Goal: Transaction & Acquisition: Purchase product/service

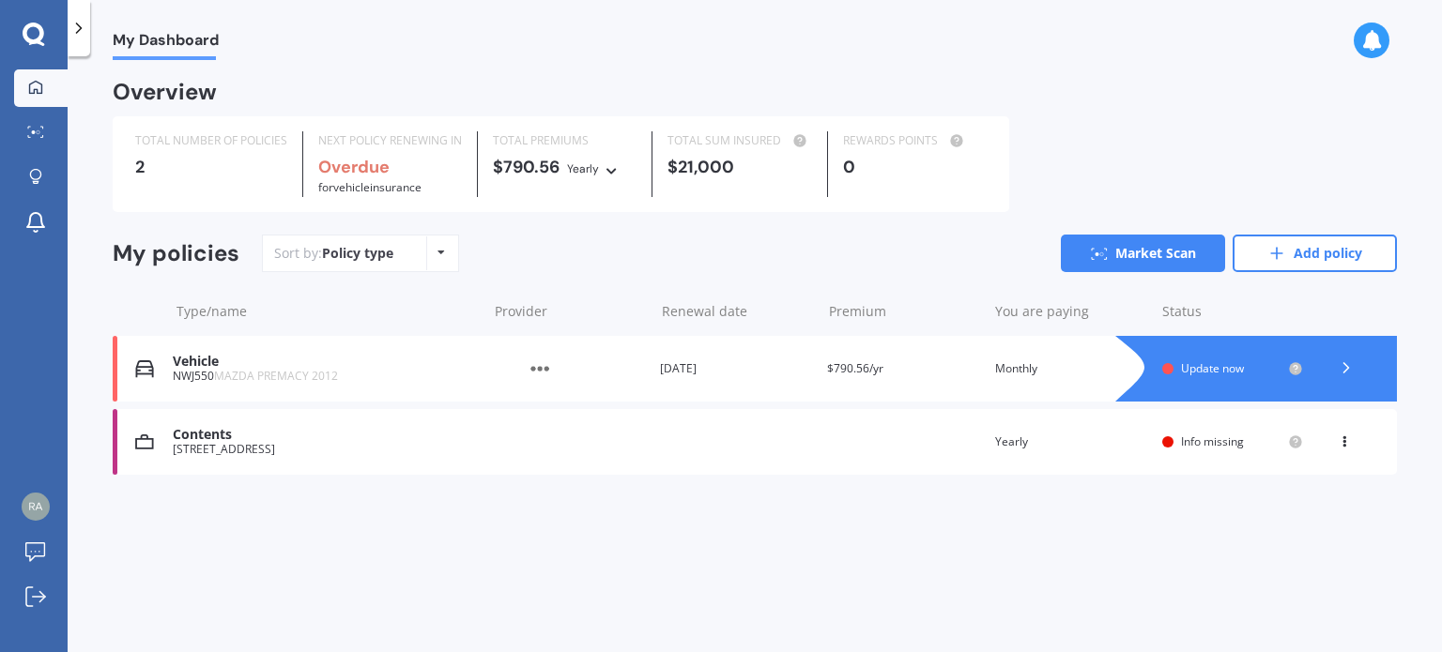
click at [84, 30] on icon at bounding box center [78, 28] width 19 height 19
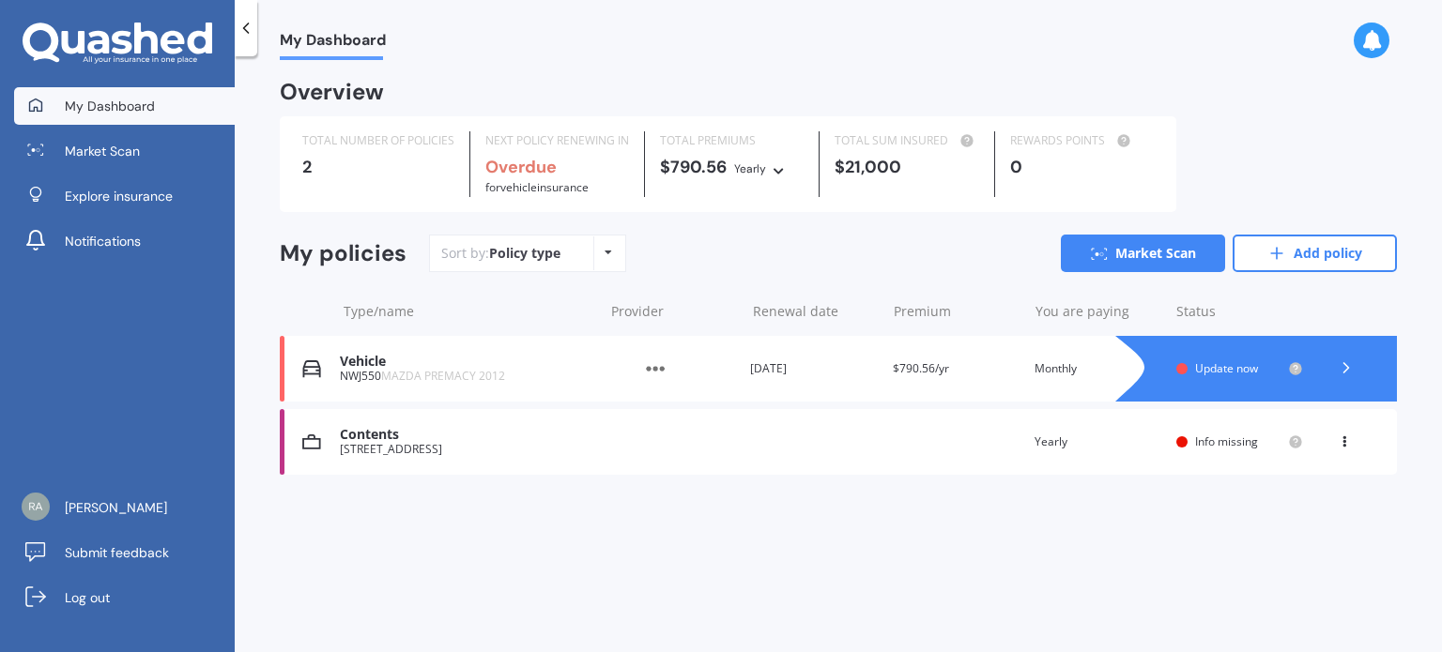
click at [1348, 367] on polyline at bounding box center [1345, 367] width 5 height 9
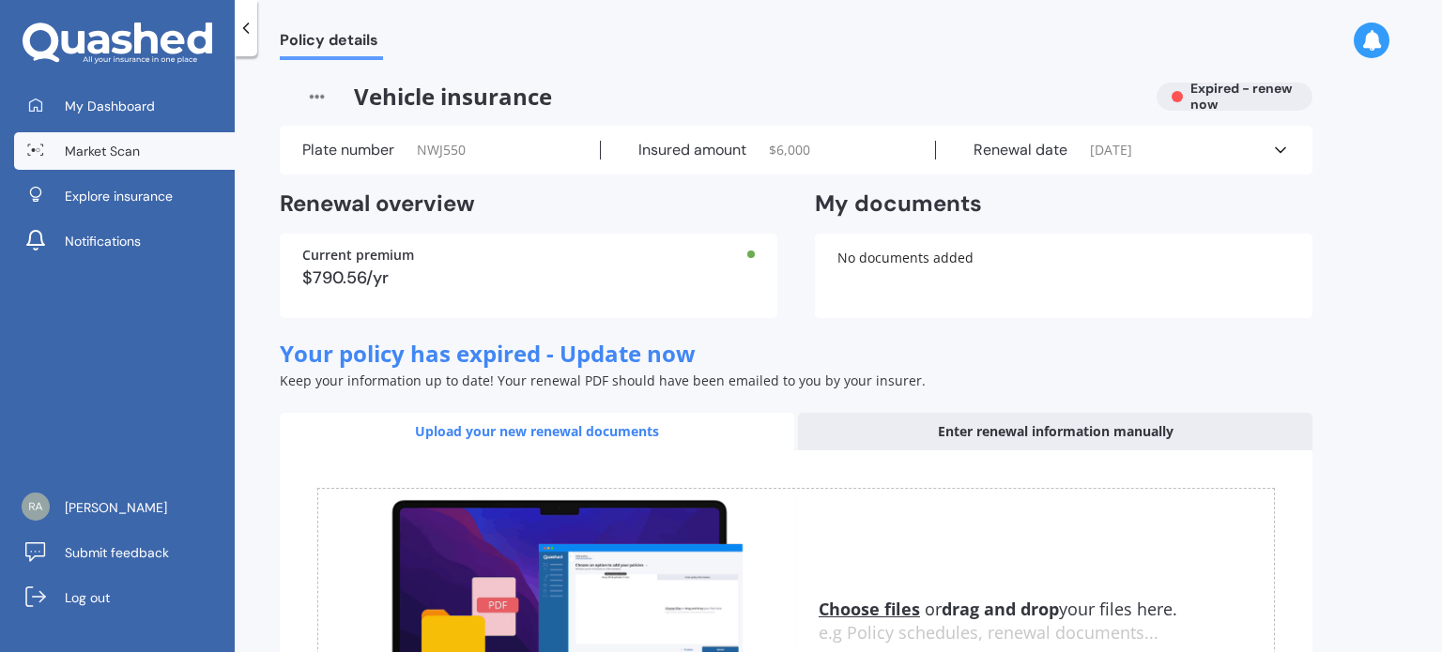
click at [150, 167] on link "Market Scan" at bounding box center [124, 151] width 221 height 38
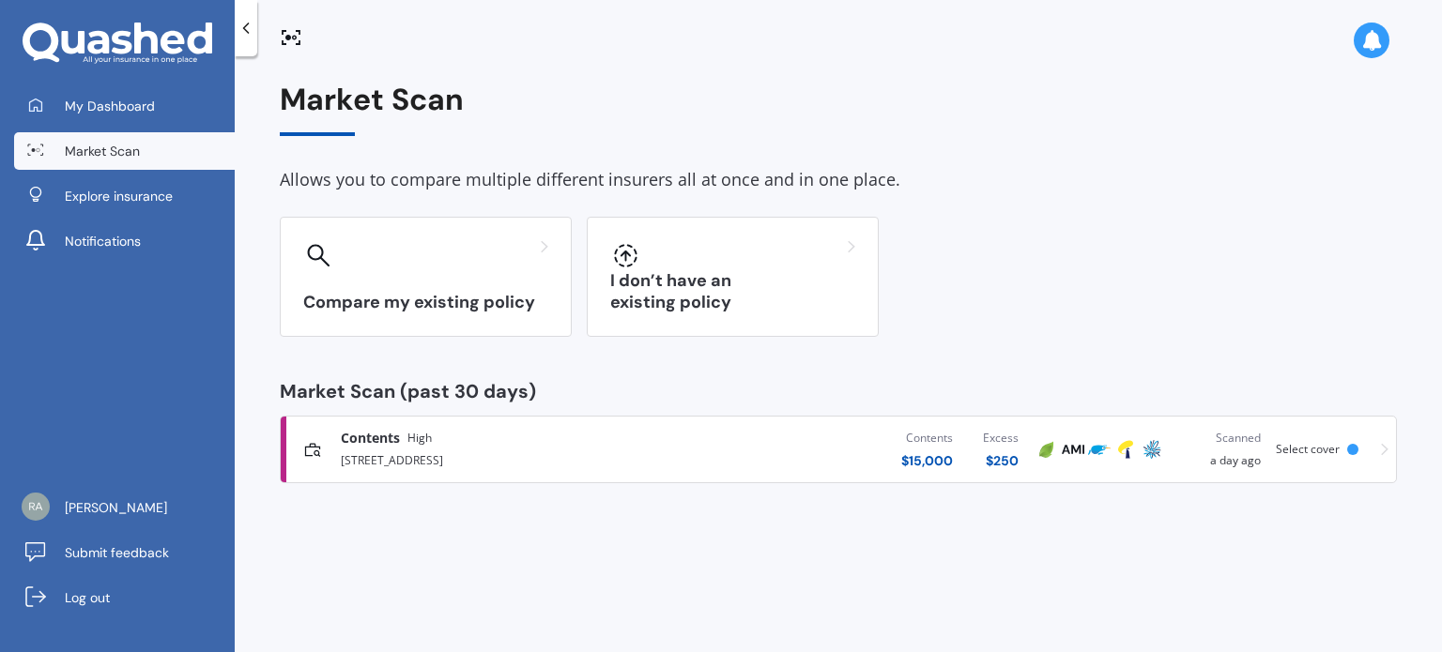
click at [1320, 452] on span "Select cover" at bounding box center [1308, 449] width 64 height 16
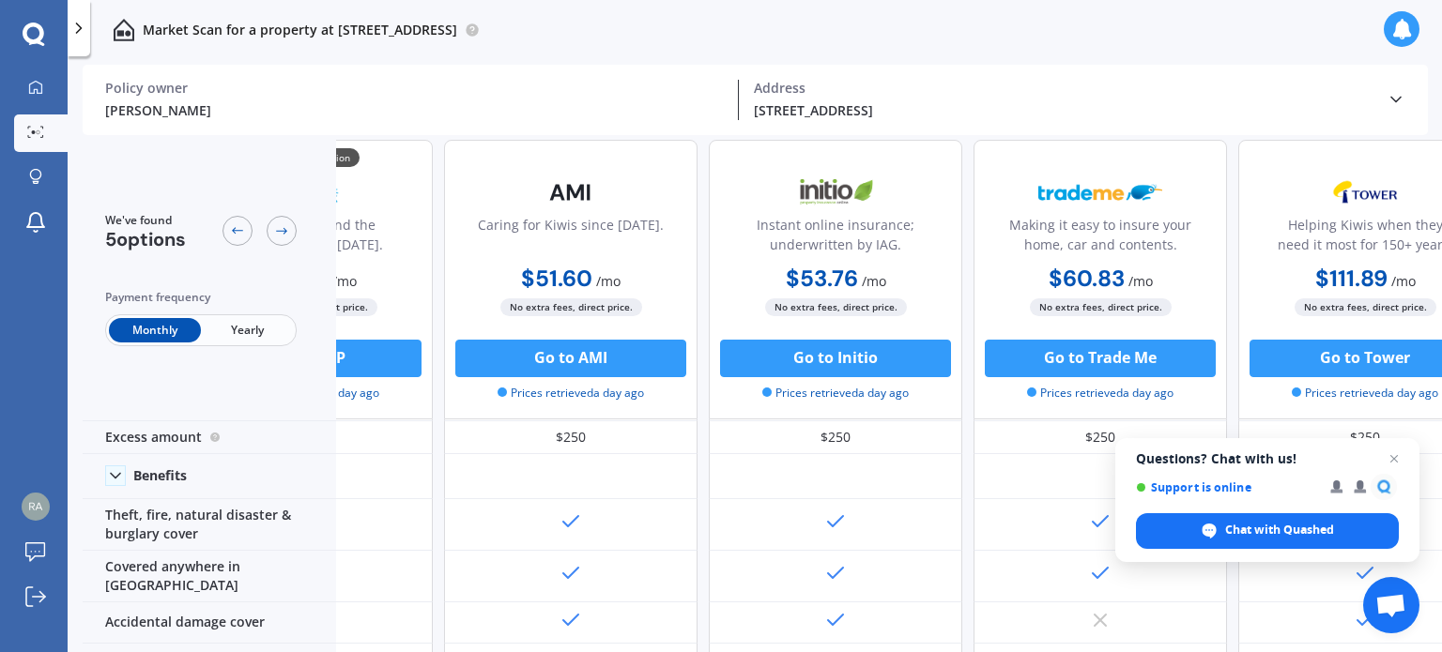
scroll to position [46, 215]
